Goal: Information Seeking & Learning: Learn about a topic

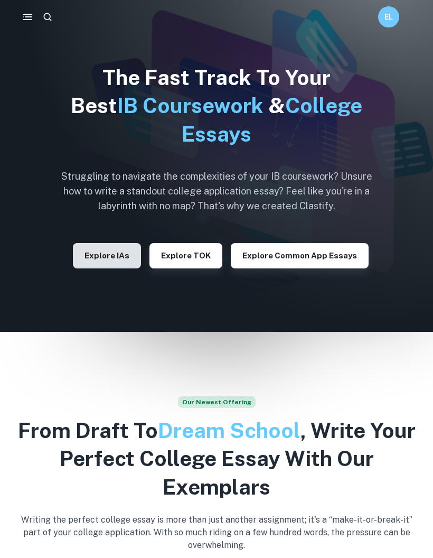
click at [119, 260] on button "Explore IAs" at bounding box center [107, 255] width 68 height 25
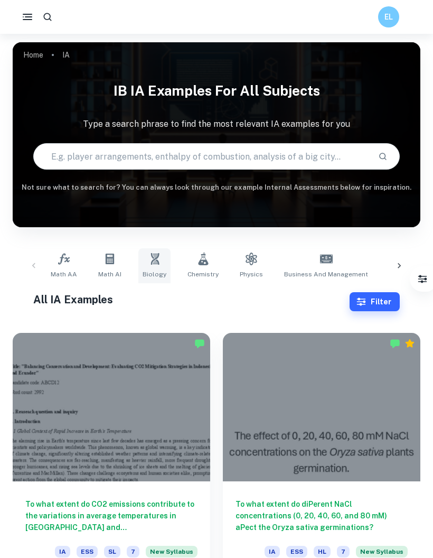
click at [147, 267] on link "Biology" at bounding box center [154, 265] width 32 height 35
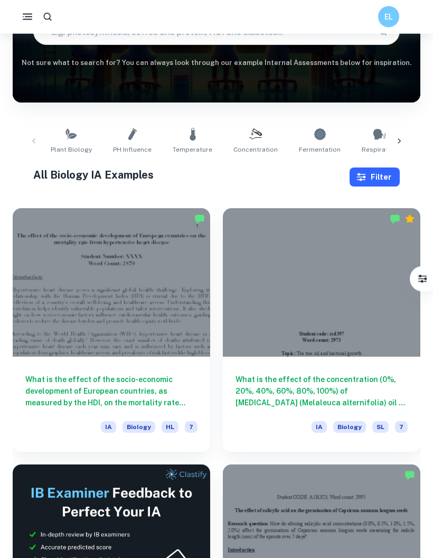
click at [390, 173] on button "Filter" at bounding box center [375, 177] width 50 height 19
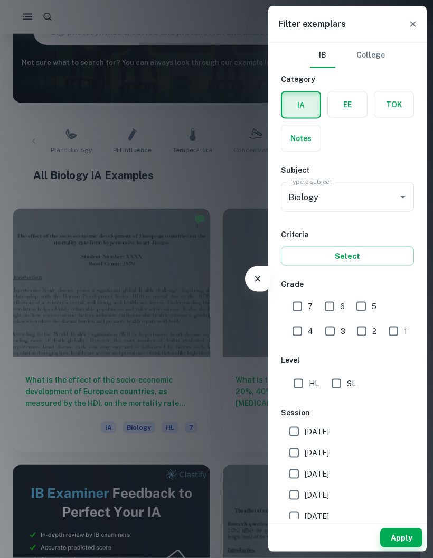
scroll to position [125, 0]
click at [356, 100] on label "button" at bounding box center [347, 104] width 39 height 25
click at [0, 0] on input "radio" at bounding box center [0, 0] width 0 height 0
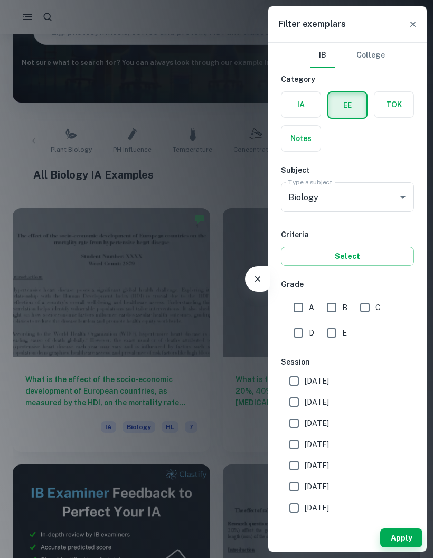
click at [229, 220] on div at bounding box center [216, 279] width 433 height 558
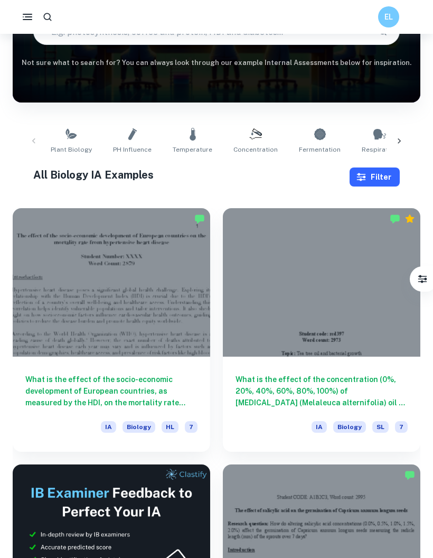
click at [384, 181] on button "Filter" at bounding box center [375, 177] width 50 height 19
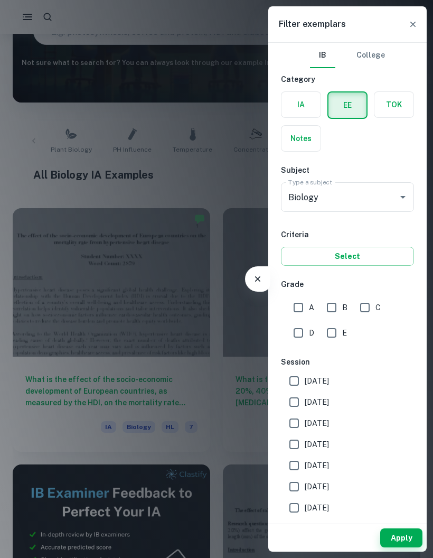
click at [298, 302] on input "A" at bounding box center [298, 307] width 21 height 21
checkbox input "true"
click at [338, 303] on input "B" at bounding box center [331, 307] width 21 height 21
checkbox input "true"
click at [403, 552] on div at bounding box center [216, 279] width 433 height 558
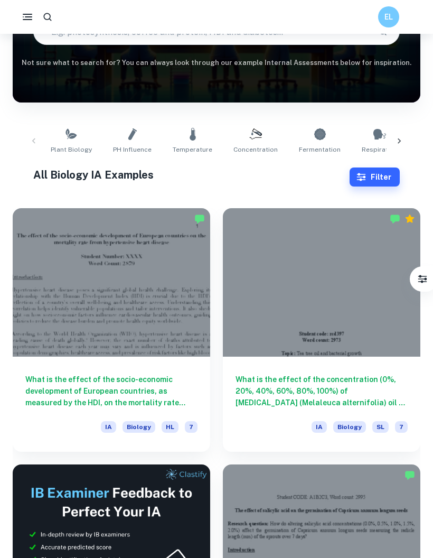
click at [403, 552] on div at bounding box center [216, 279] width 433 height 558
click at [385, 175] on button "Filter" at bounding box center [375, 177] width 50 height 19
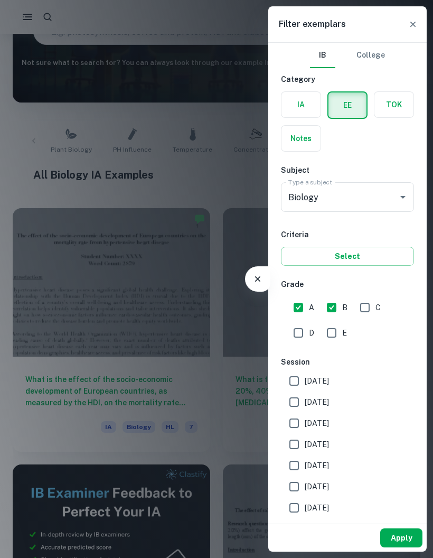
click at [411, 529] on button "Apply" at bounding box center [402, 538] width 42 height 19
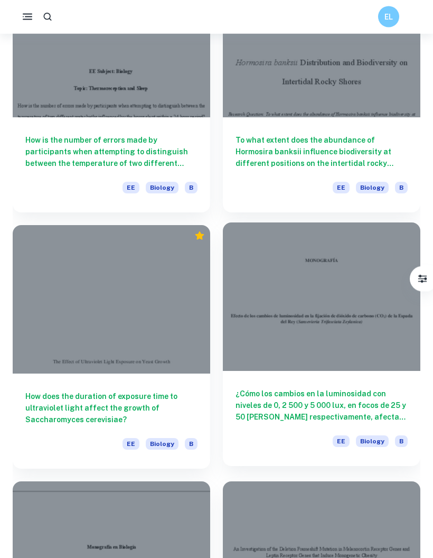
scroll to position [4495, 0]
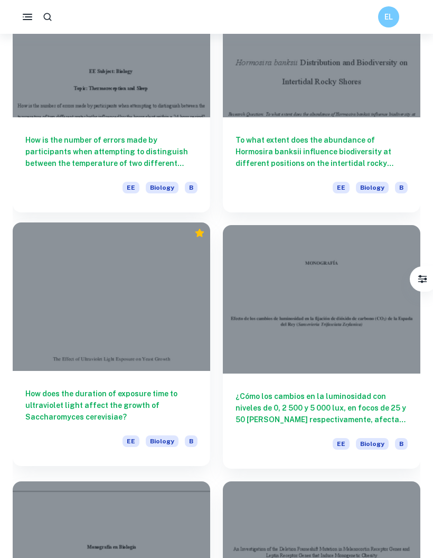
click at [180, 374] on div "How does the duration of exposure time to ultraviolet light affect the growth o…" at bounding box center [112, 418] width 198 height 95
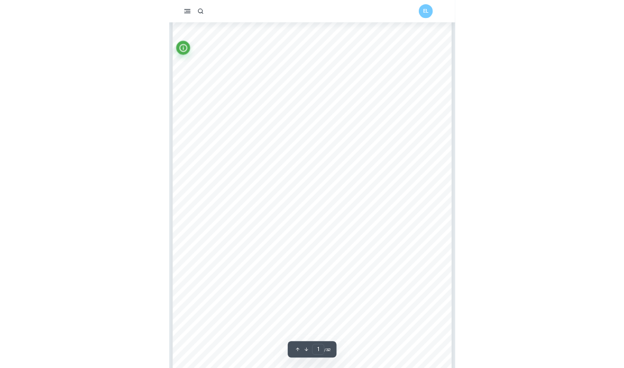
scroll to position [42, 0]
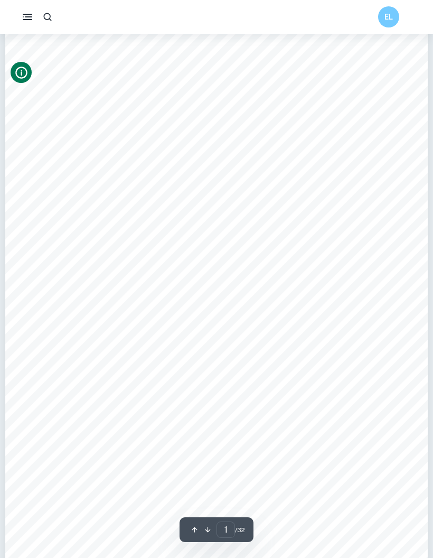
click at [18, 67] on icon "Info" at bounding box center [21, 73] width 14 height 14
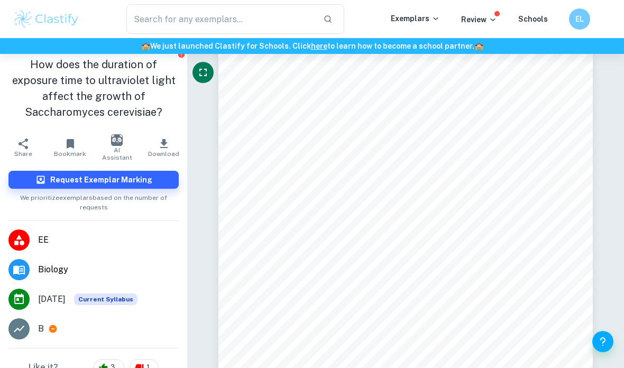
scroll to position [5, 0]
click at [51, 329] on li "B" at bounding box center [93, 329] width 187 height 30
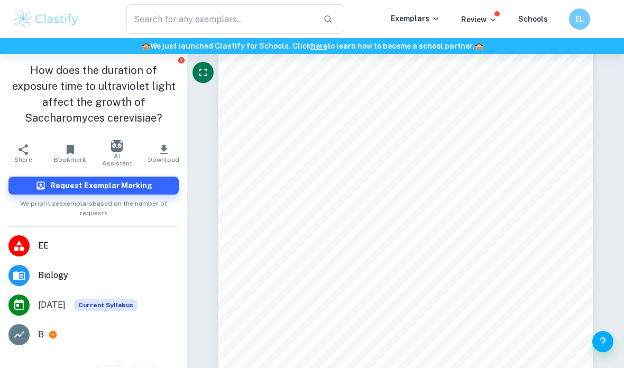
scroll to position [0, 0]
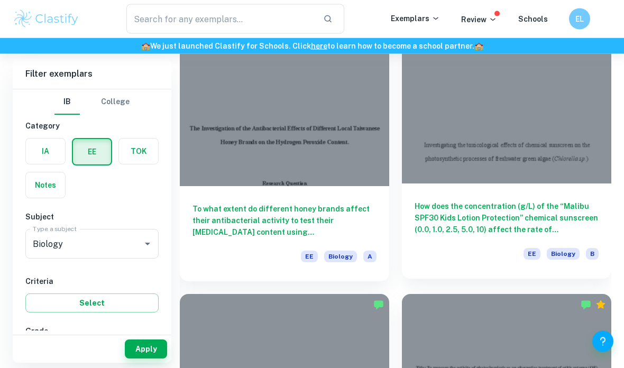
scroll to position [635, 0]
click at [433, 279] on link "How does the concentration (g/L) of the “Malibu SPF30 Kids Lotion Protection” c…" at bounding box center [506, 155] width 209 height 252
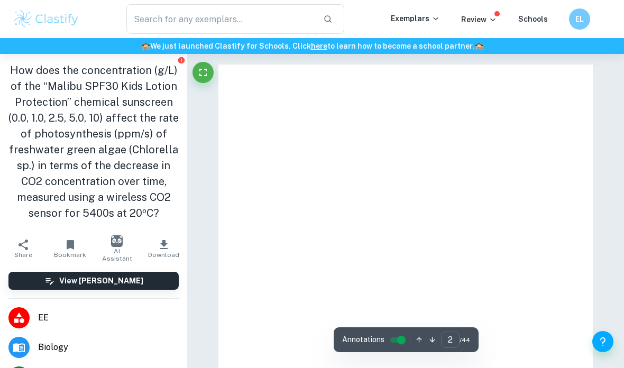
type input "1"
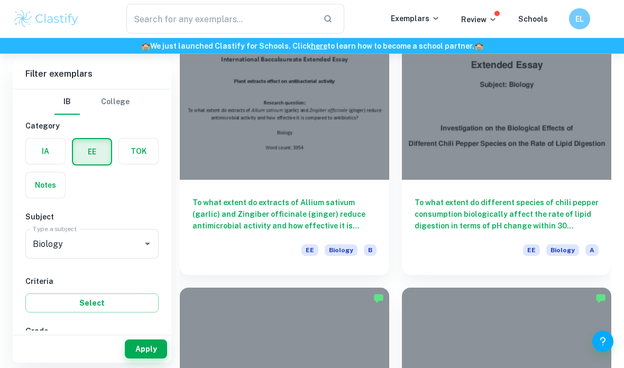
scroll to position [2230, 0]
